Goal: Information Seeking & Learning: Understand process/instructions

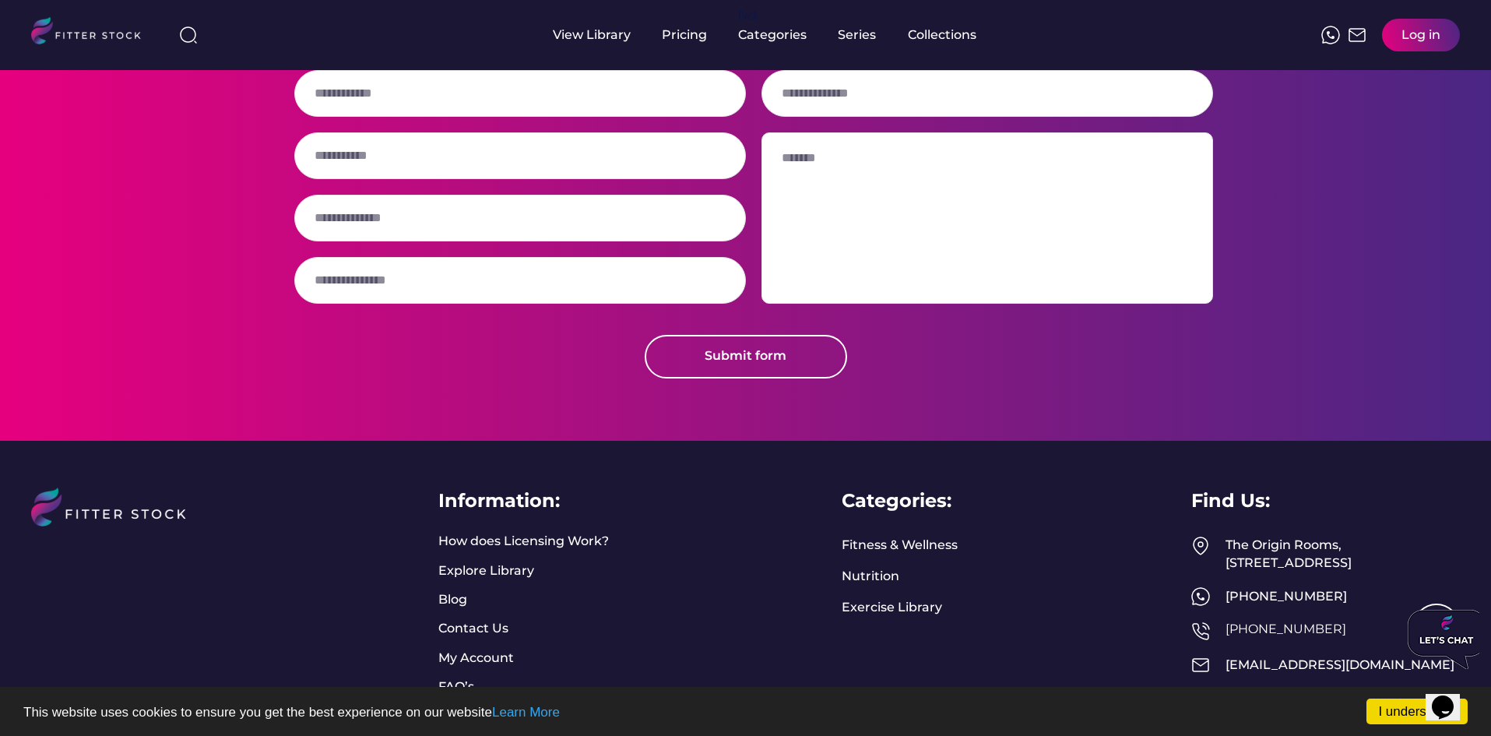
scroll to position [3983, 0]
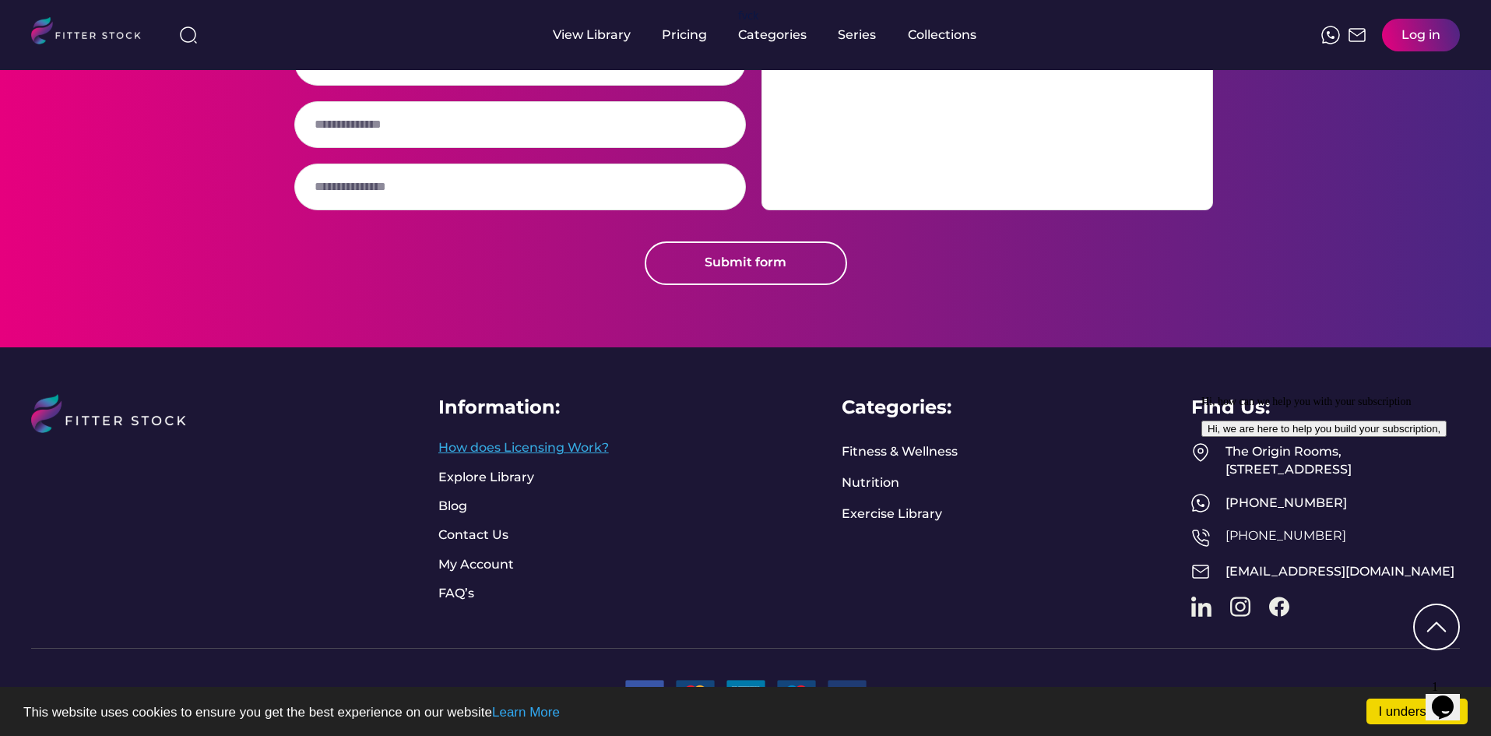
click at [573, 439] on link "How does Licensing Work?" at bounding box center [523, 447] width 170 height 17
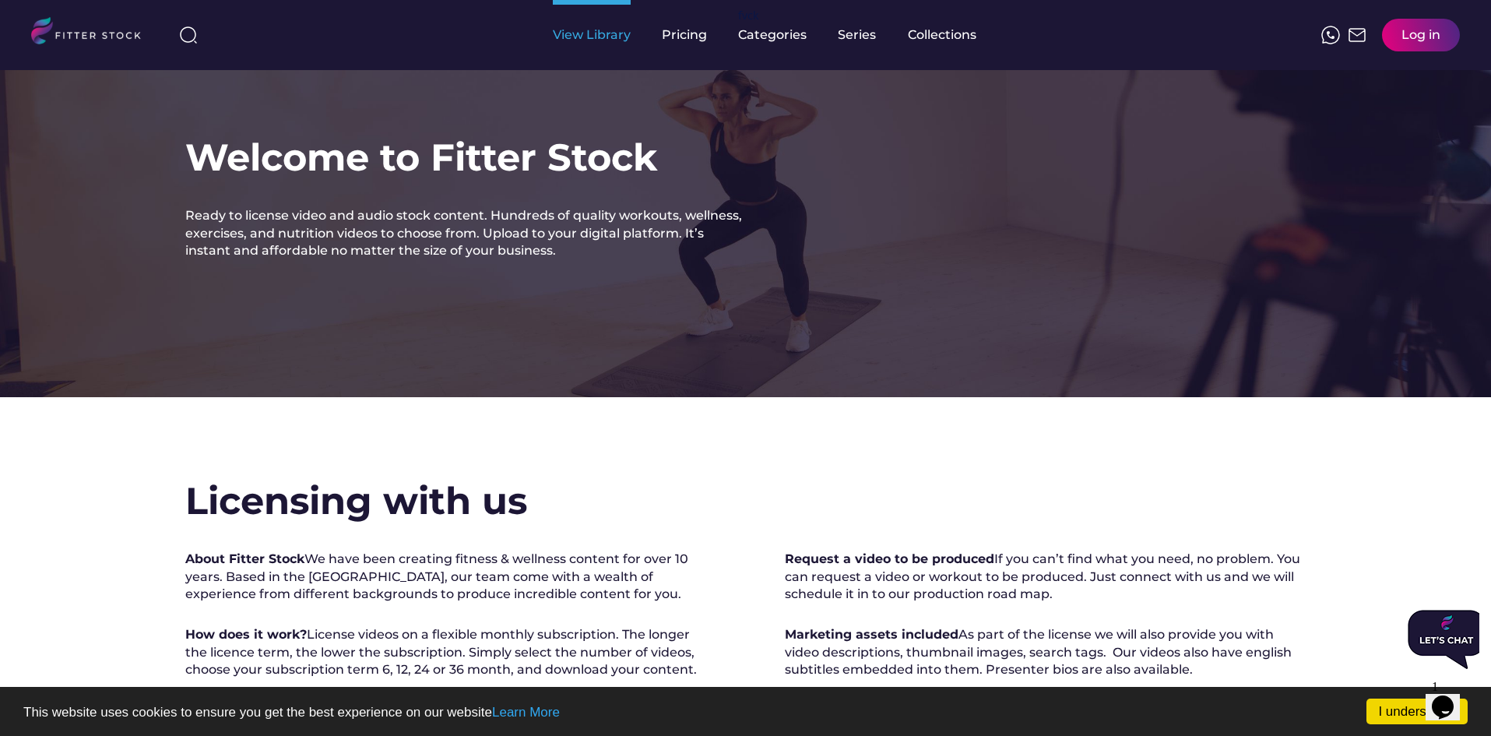
click at [599, 26] on div "View Library" at bounding box center [592, 34] width 78 height 17
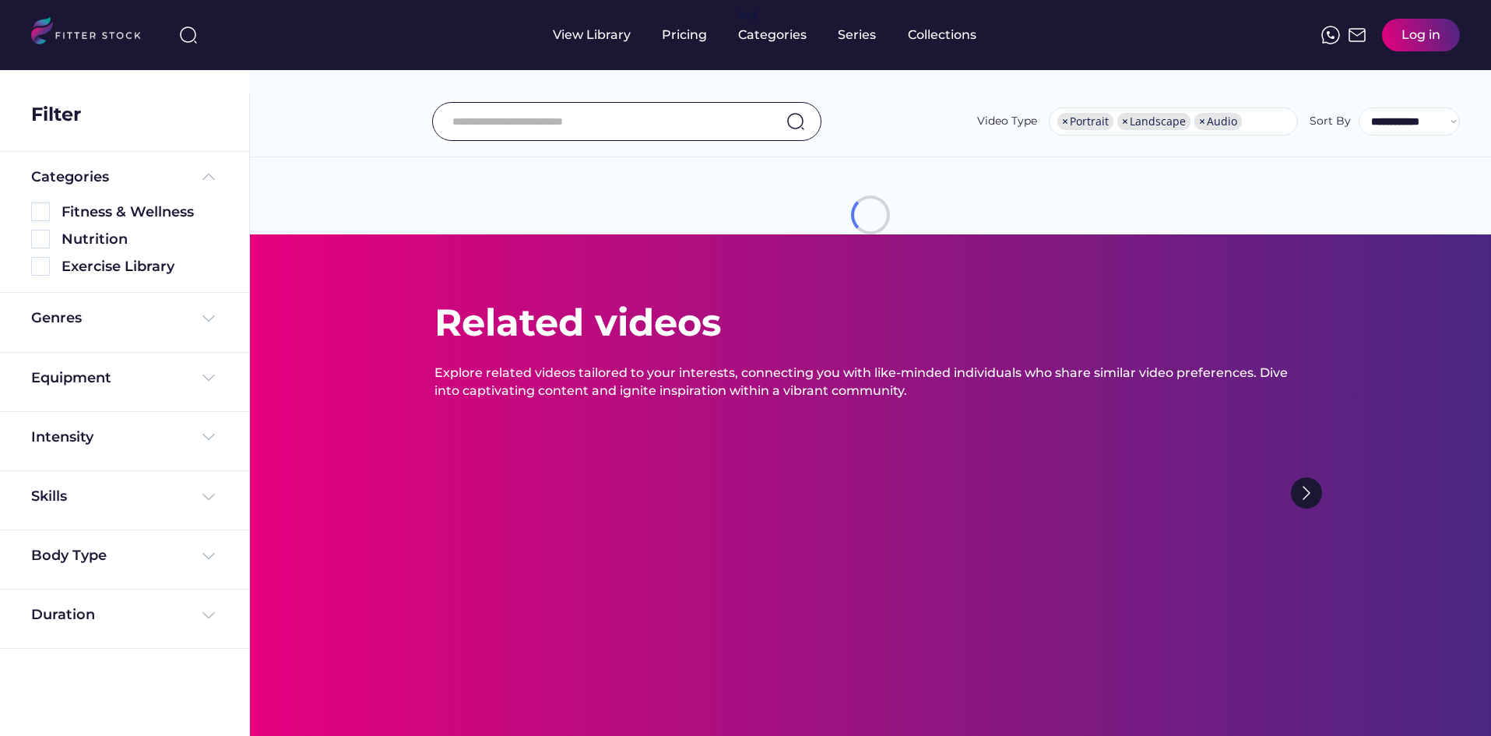
select select "**********"
